Goal: Task Accomplishment & Management: Use online tool/utility

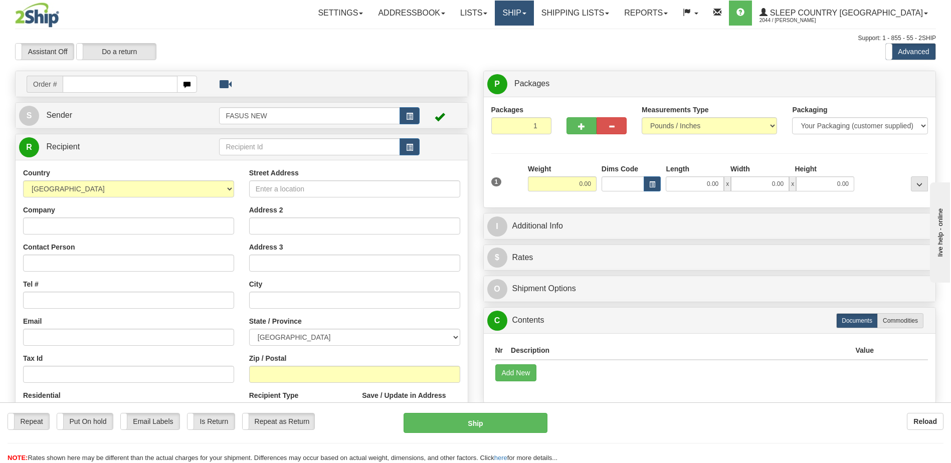
click at [533, 11] on link "Ship" at bounding box center [514, 13] width 39 height 25
click at [523, 50] on span "OnHold / Order Queue" at bounding box center [488, 48] width 71 height 8
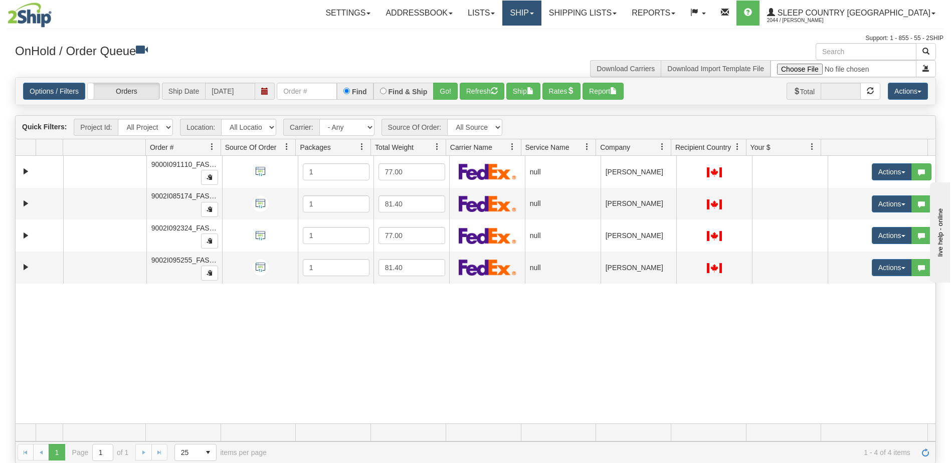
click at [541, 11] on link "Ship" at bounding box center [521, 13] width 39 height 25
click at [531, 44] on span "OnHold / Order Queue" at bounding box center [495, 48] width 71 height 8
